Goal: Task Accomplishment & Management: Use online tool/utility

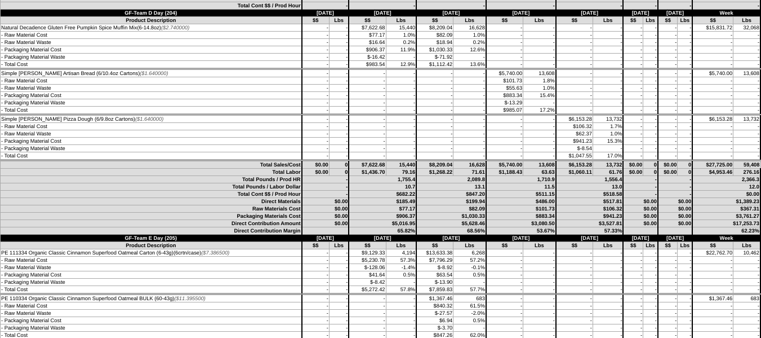
scroll to position [126, 0]
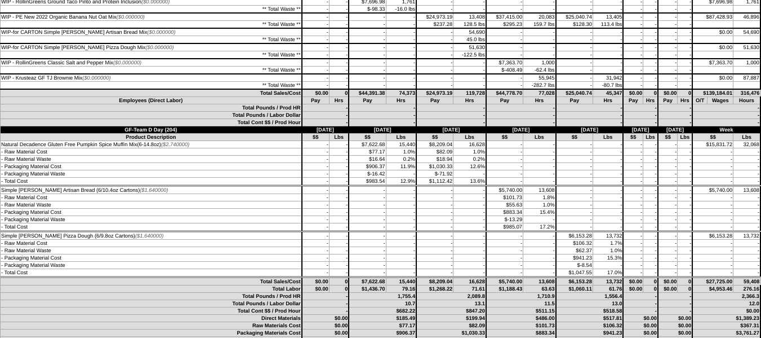
scroll to position [126, 0]
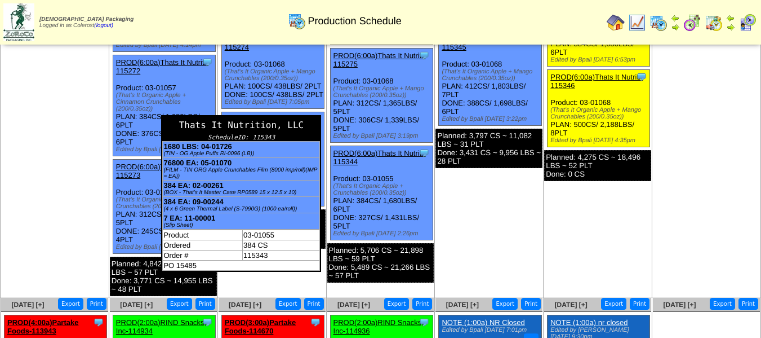
scroll to position [338, 0]
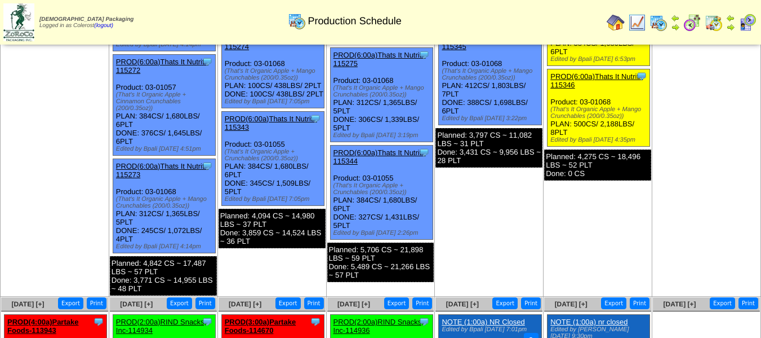
click at [278, 131] on link "PROD(6:00a)Thats It Nutriti-115343" at bounding box center [271, 122] width 92 height 17
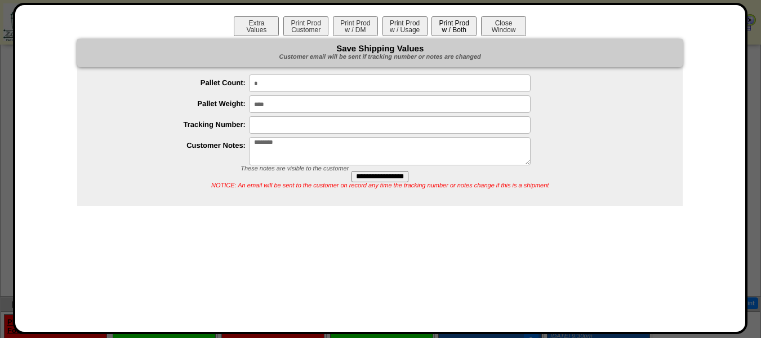
click at [449, 22] on button "Print Prod w / Both" at bounding box center [454, 26] width 45 height 20
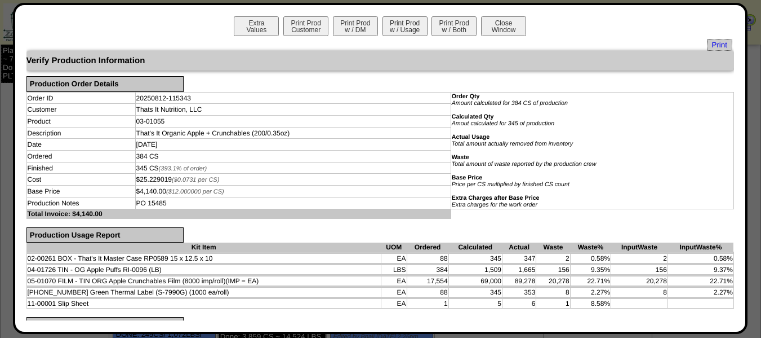
scroll to position [225, 0]
click at [507, 20] on button "Close Window" at bounding box center [503, 26] width 45 height 20
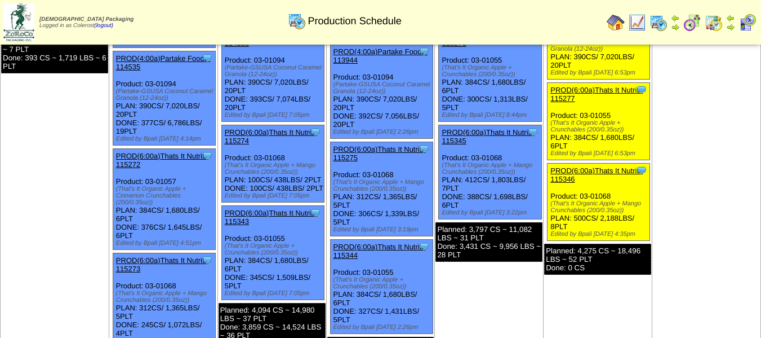
scroll to position [225, 0]
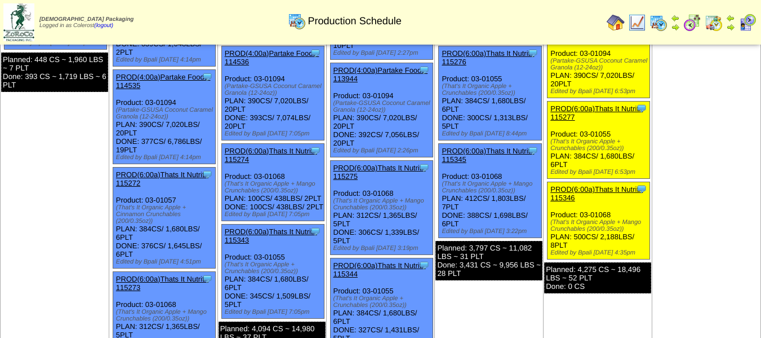
click at [283, 150] on link "PROD(6:00a)Thats It Nutriti-115274" at bounding box center [271, 155] width 92 height 17
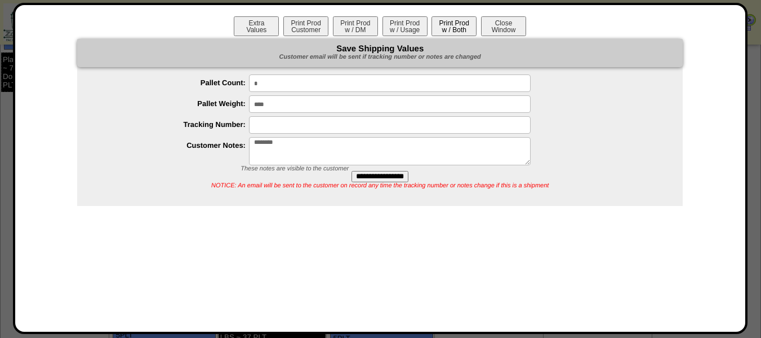
click at [453, 30] on button "Print Prod w / Both" at bounding box center [454, 26] width 45 height 20
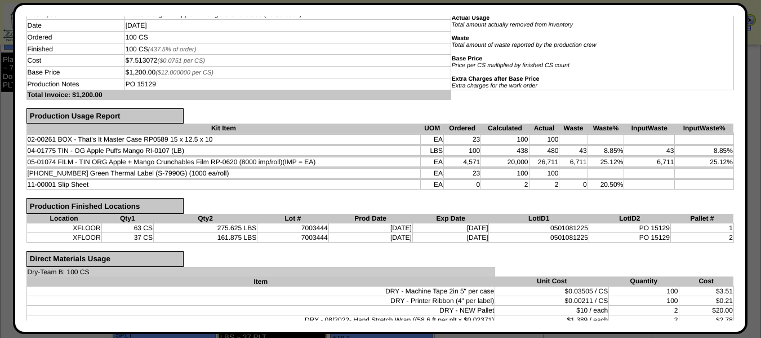
scroll to position [0, 0]
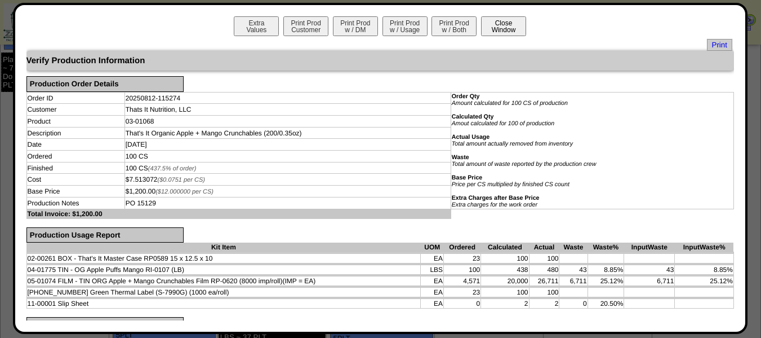
click at [496, 23] on button "Close Window" at bounding box center [503, 26] width 45 height 20
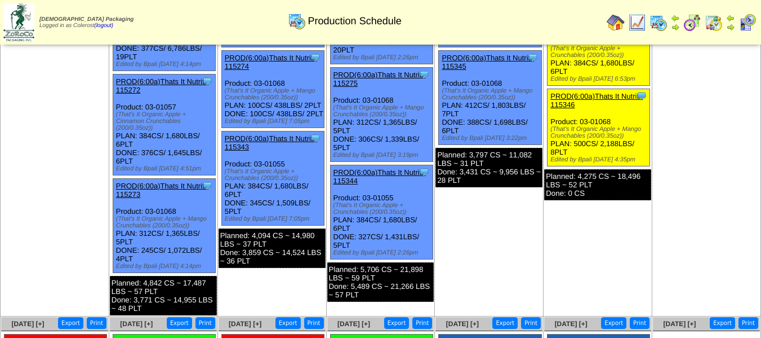
scroll to position [338, 0]
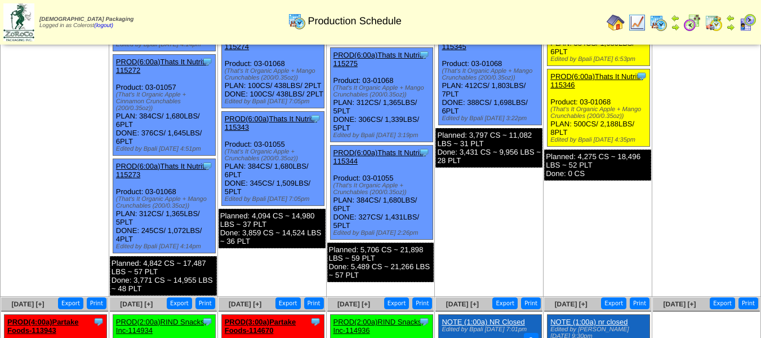
click at [172, 167] on link "PROD(6:00a)Thats It Nutriti-115273" at bounding box center [162, 170] width 92 height 17
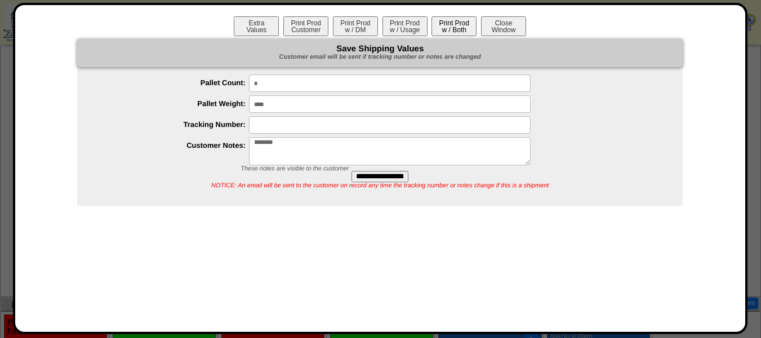
click at [459, 23] on button "Print Prod w / Both" at bounding box center [454, 26] width 45 height 20
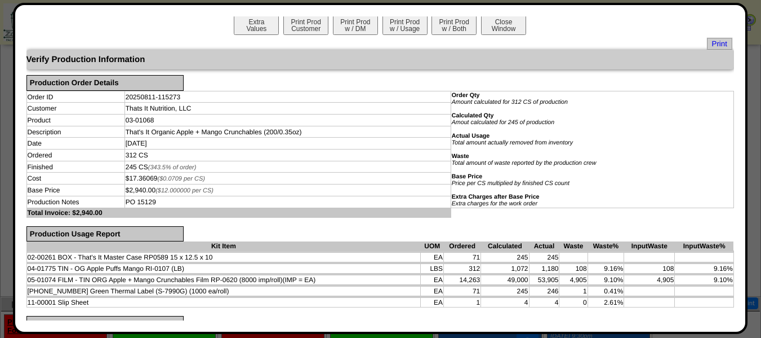
scroll to position [0, 0]
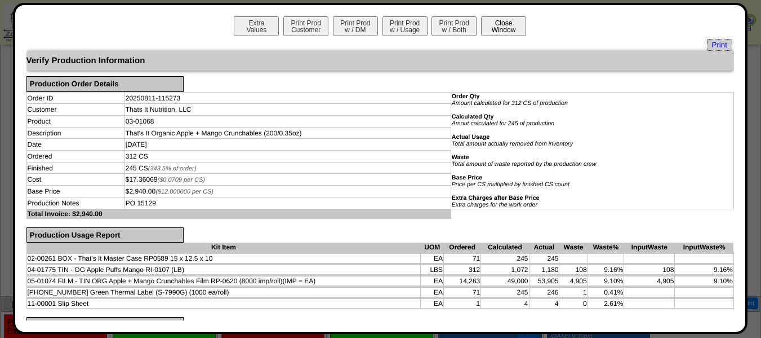
click at [503, 25] on button "Close Window" at bounding box center [503, 26] width 45 height 20
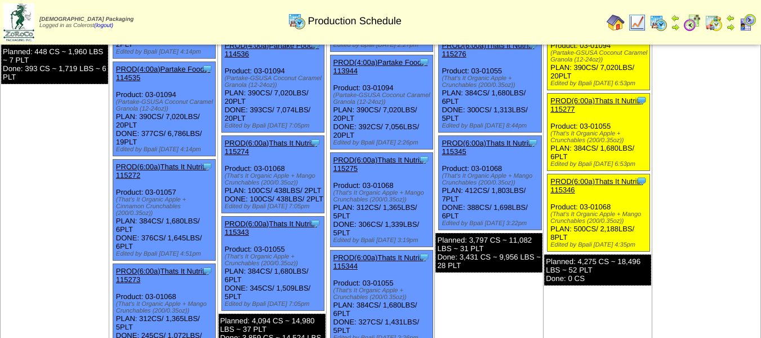
scroll to position [225, 0]
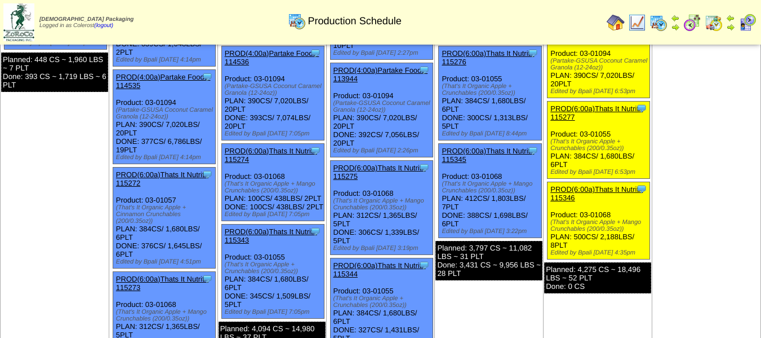
click at [159, 173] on link "PROD(6:00a)Thats It Nutriti-115272" at bounding box center [162, 178] width 92 height 17
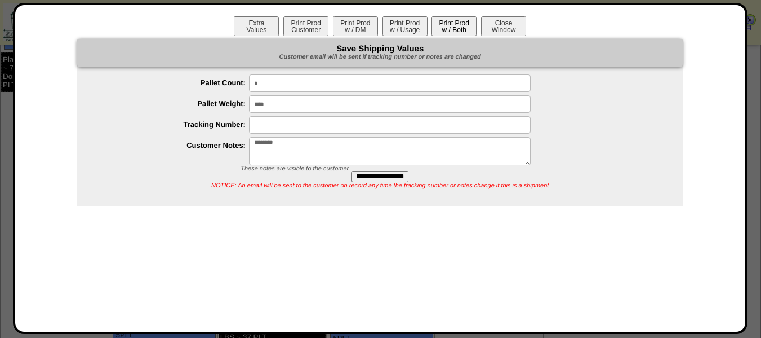
click at [464, 29] on button "Print Prod w / Both" at bounding box center [454, 26] width 45 height 20
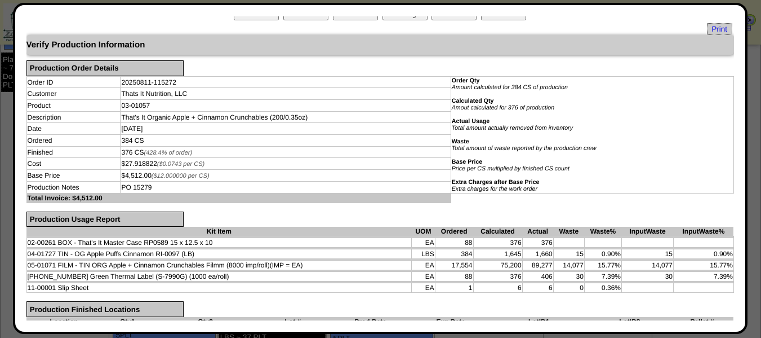
scroll to position [0, 0]
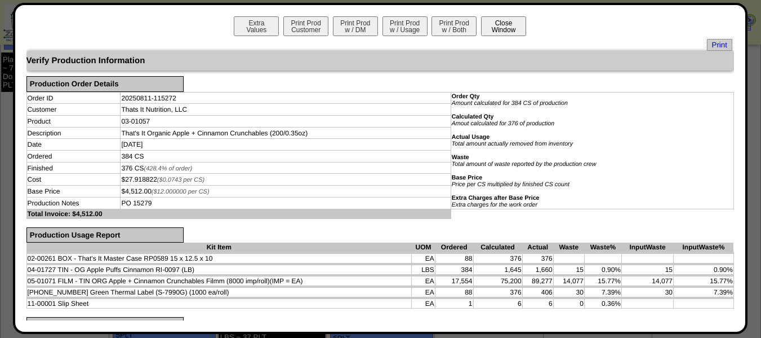
click at [507, 20] on button "Close Window" at bounding box center [503, 26] width 45 height 20
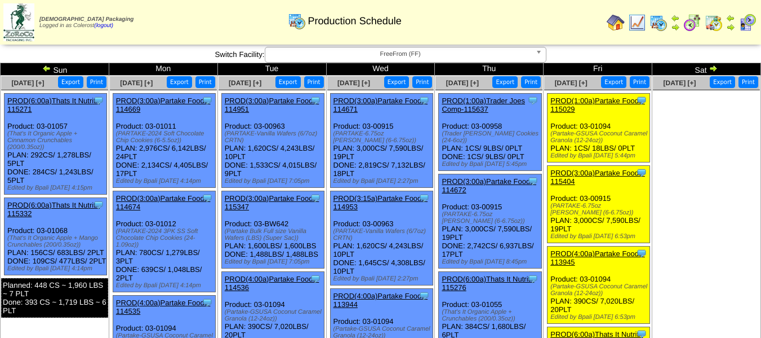
click at [469, 56] on span "FreeFrom (FF)" at bounding box center [400, 54] width 261 height 14
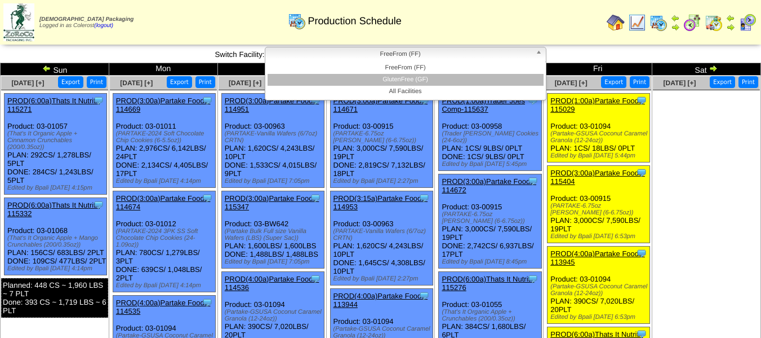
click at [433, 80] on li "GlutenFree (GF)" at bounding box center [406, 80] width 276 height 12
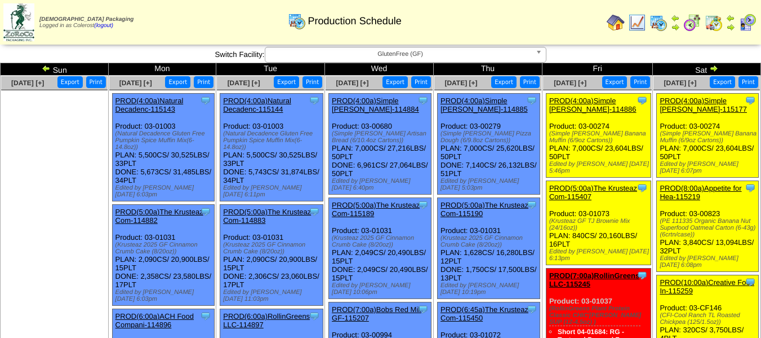
click at [472, 102] on link "PROD(4:00a)Simple Mills-114885" at bounding box center [484, 104] width 87 height 17
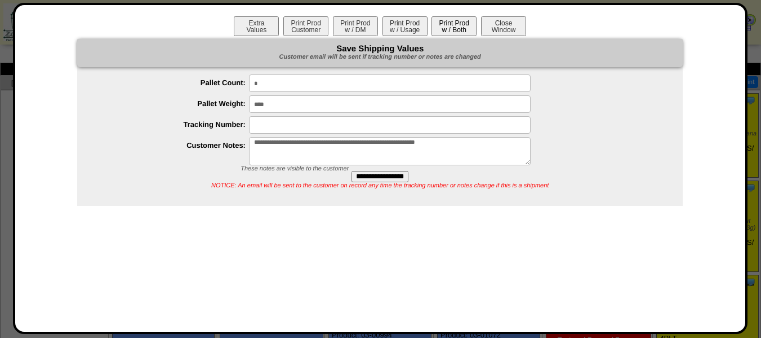
click at [447, 29] on button "Print Prod w / Both" at bounding box center [454, 26] width 45 height 20
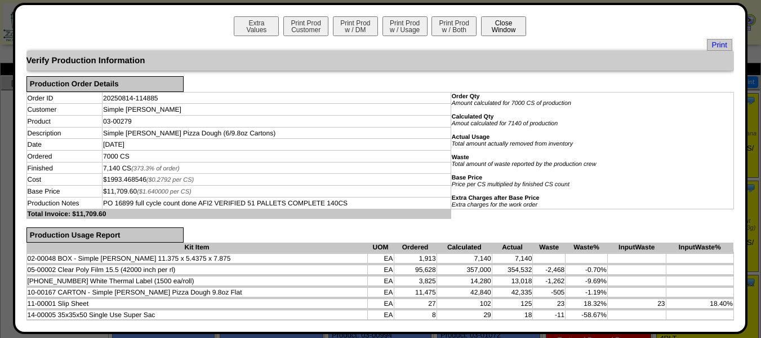
click at [500, 21] on button "Close Window" at bounding box center [503, 26] width 45 height 20
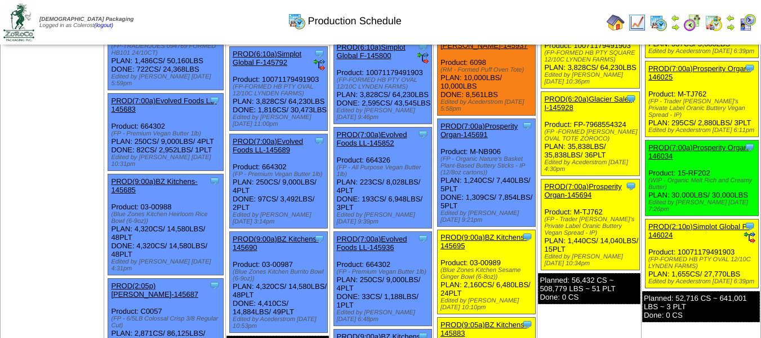
scroll to position [282, 0]
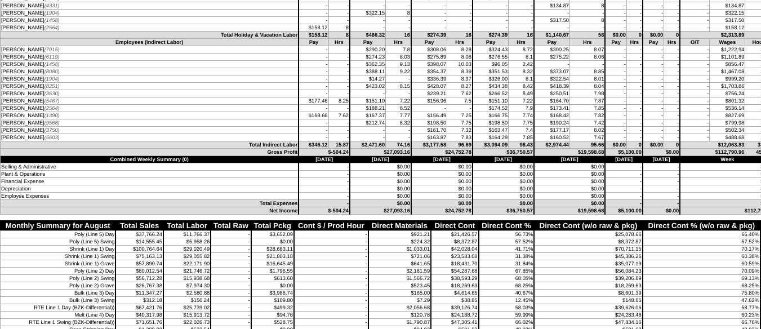
scroll to position [5297, 0]
